Goal: Task Accomplishment & Management: Use online tool/utility

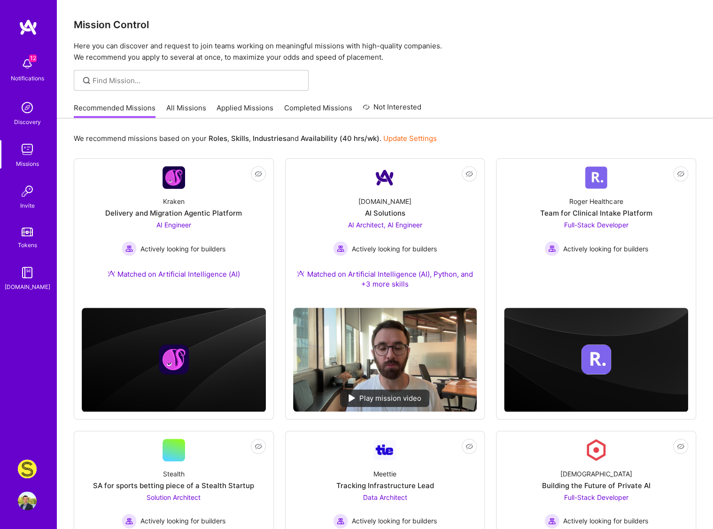
click at [36, 463] on link "Studs: A Fresh Take on [MEDICAL_DATA] & Earrings" at bounding box center [27, 468] width 23 height 19
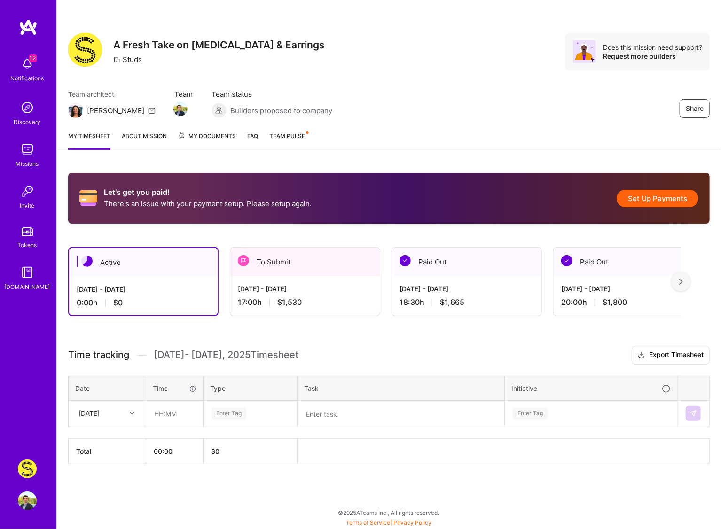
click at [631, 201] on button "Set Up Payments" at bounding box center [657, 198] width 82 height 17
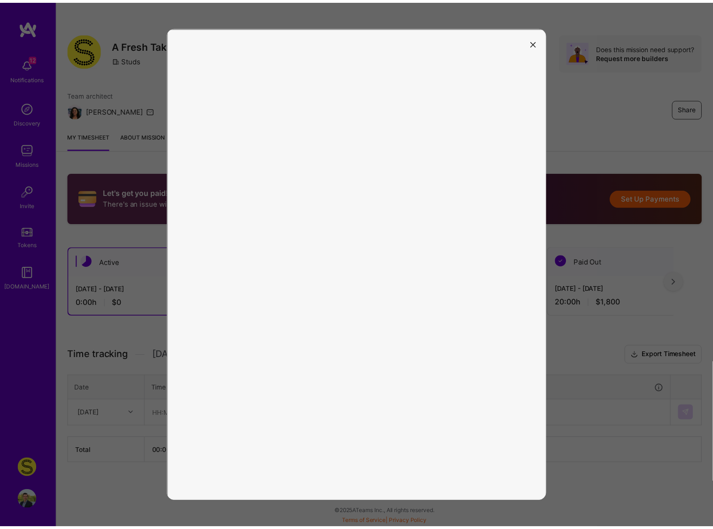
scroll to position [0, 0]
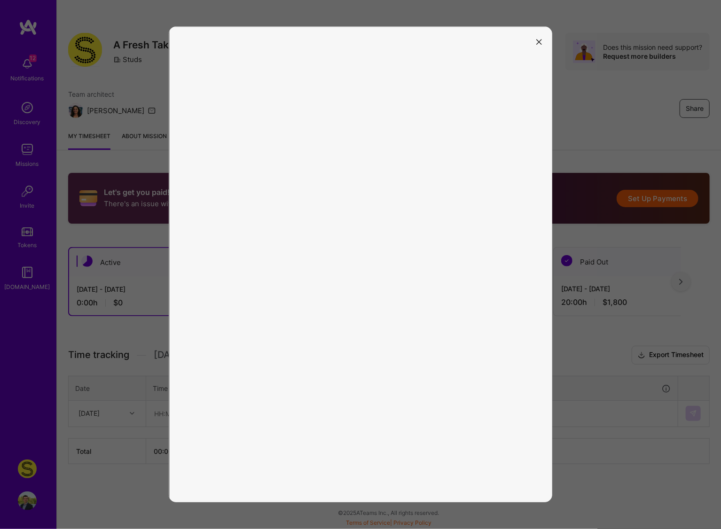
click at [541, 42] on icon "modal" at bounding box center [539, 42] width 6 height 6
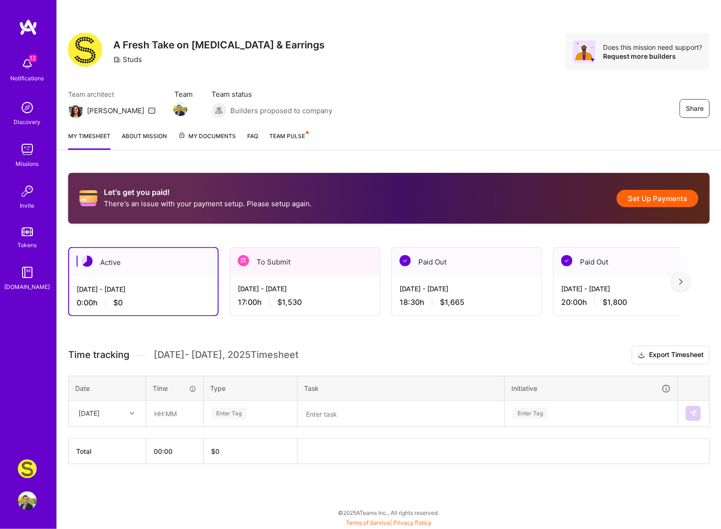
click at [31, 471] on img at bounding box center [27, 468] width 19 height 19
click at [27, 62] on img at bounding box center [27, 63] width 19 height 19
click at [25, 26] on img at bounding box center [28, 27] width 19 height 17
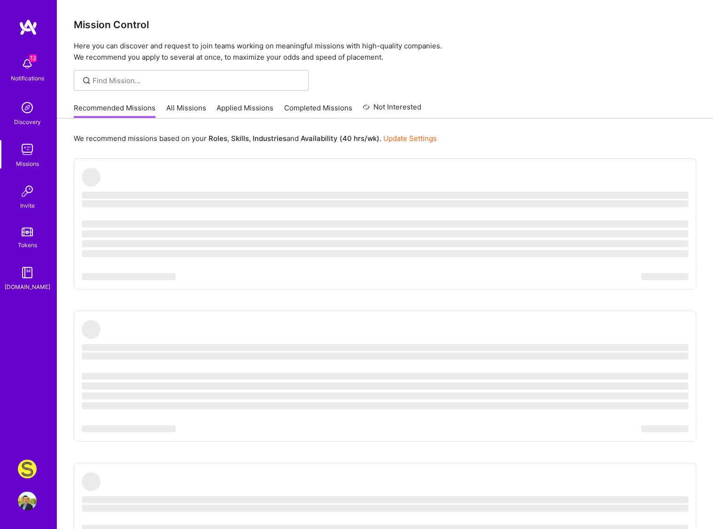
click at [30, 476] on img at bounding box center [27, 468] width 19 height 19
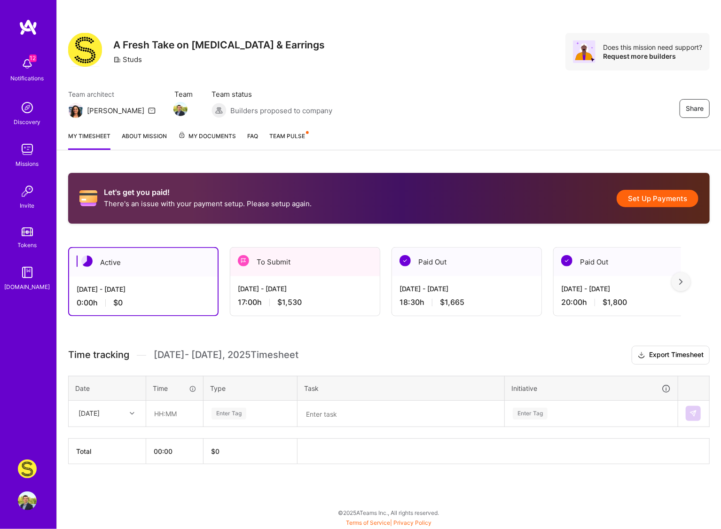
click at [654, 199] on button "Set Up Payments" at bounding box center [657, 198] width 82 height 17
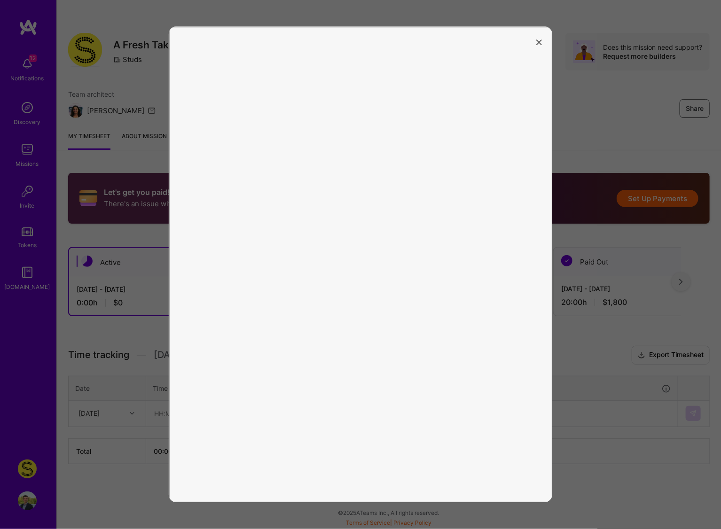
click at [539, 41] on icon "modal" at bounding box center [539, 42] width 6 height 6
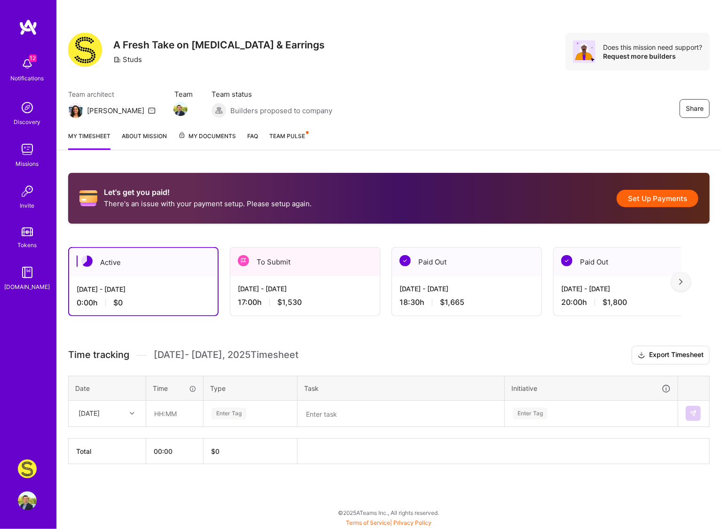
click at [26, 505] on img at bounding box center [27, 500] width 19 height 19
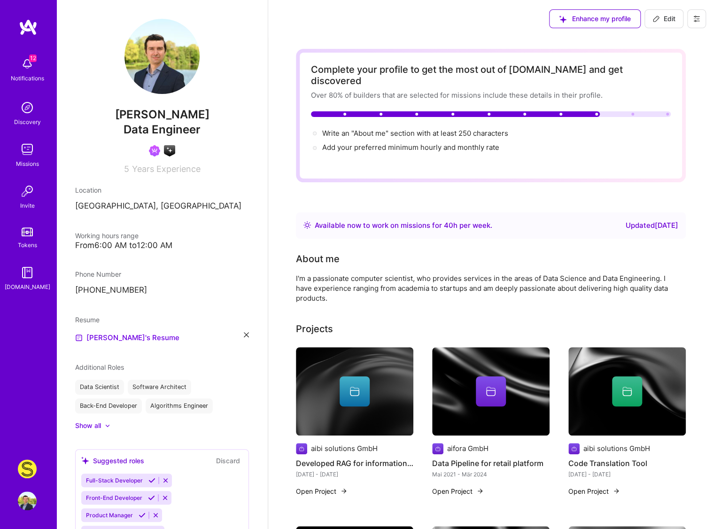
click at [27, 29] on img at bounding box center [28, 27] width 19 height 17
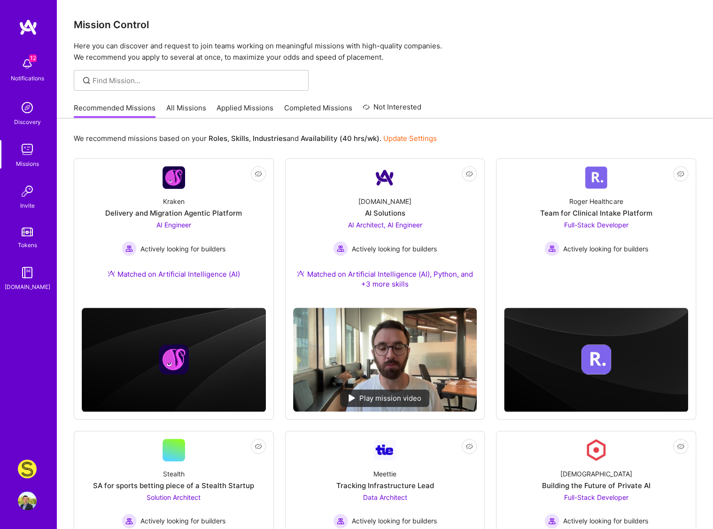
click at [29, 472] on img at bounding box center [27, 468] width 19 height 19
